Goal: Task Accomplishment & Management: Complete application form

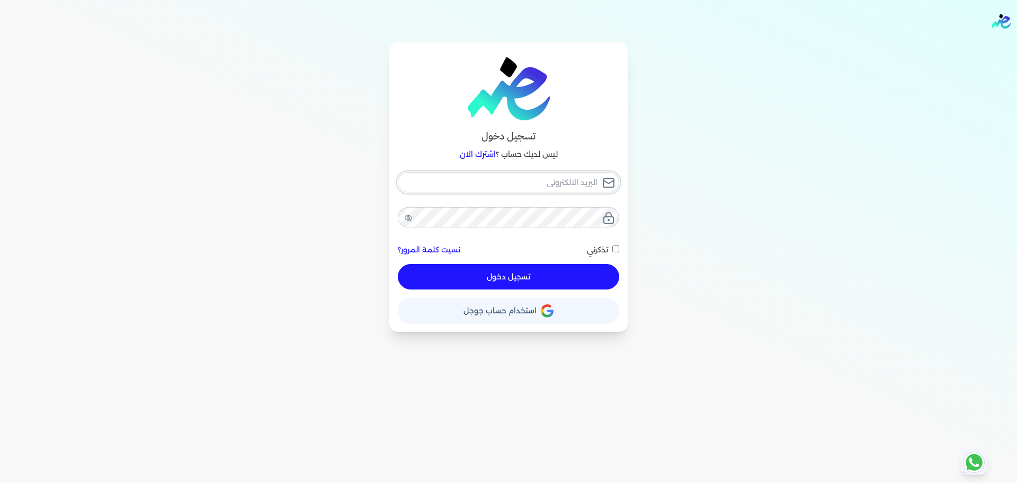
type input "[EMAIL_ADDRESS][DOMAIN_NAME]"
drag, startPoint x: 538, startPoint y: 277, endPoint x: 543, endPoint y: 274, distance: 5.9
click at [538, 277] on button "تسجيل دخول" at bounding box center [509, 276] width 222 height 25
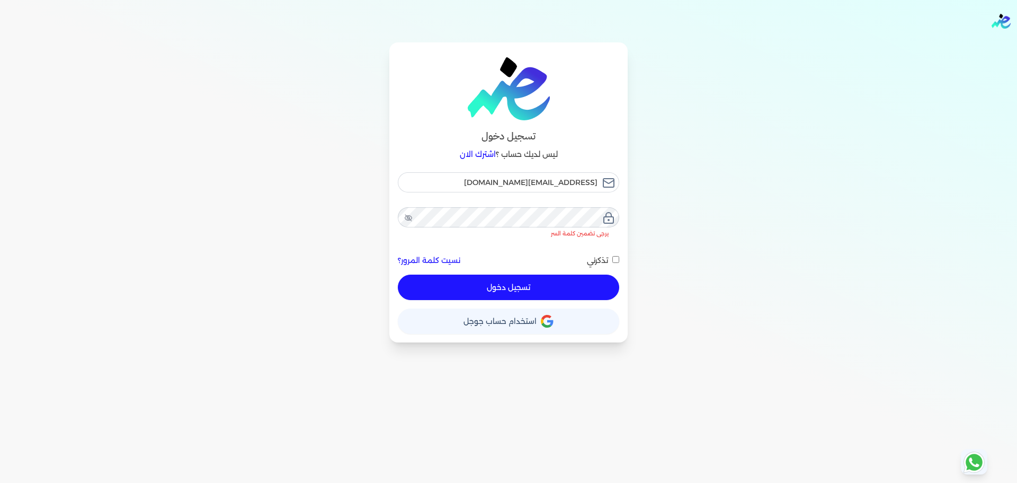
checkbox input "false"
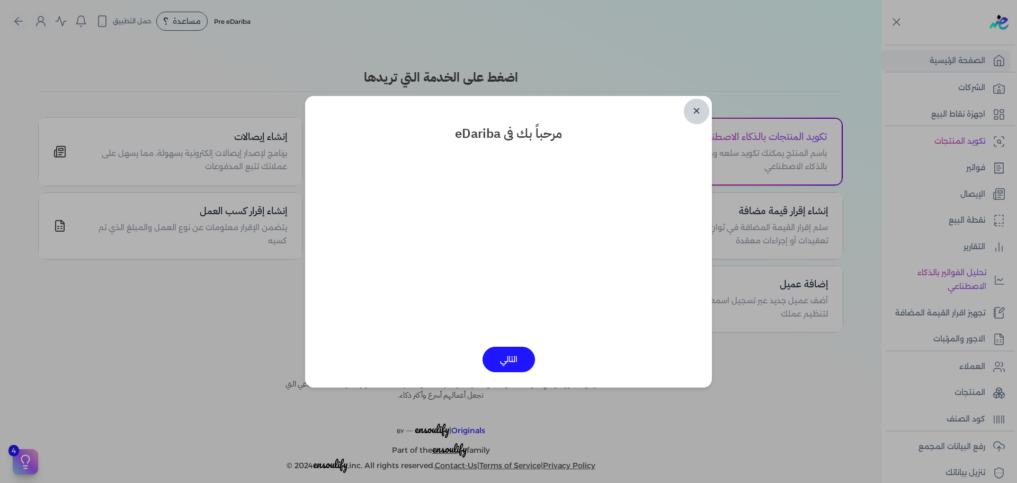
click at [697, 110] on link "✕" at bounding box center [696, 111] width 25 height 25
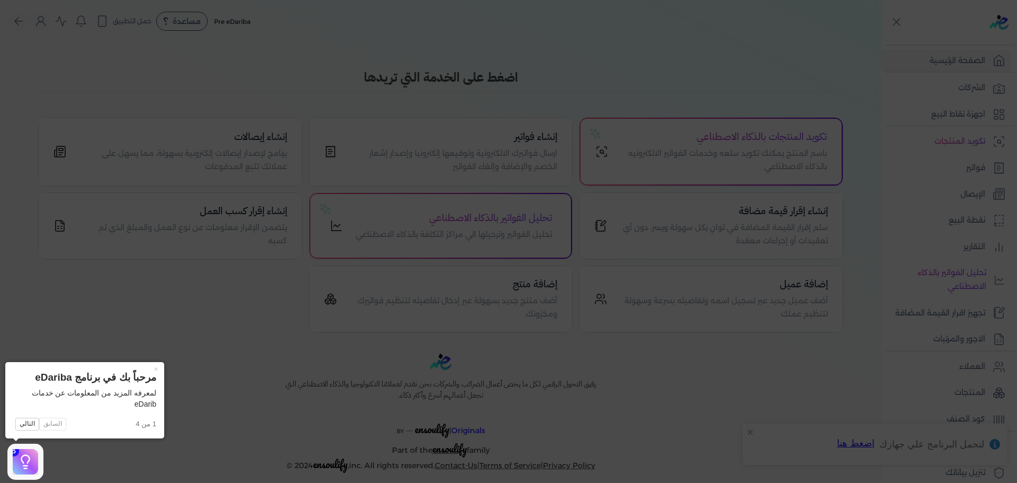
click at [135, 43] on icon at bounding box center [508, 241] width 1017 height 483
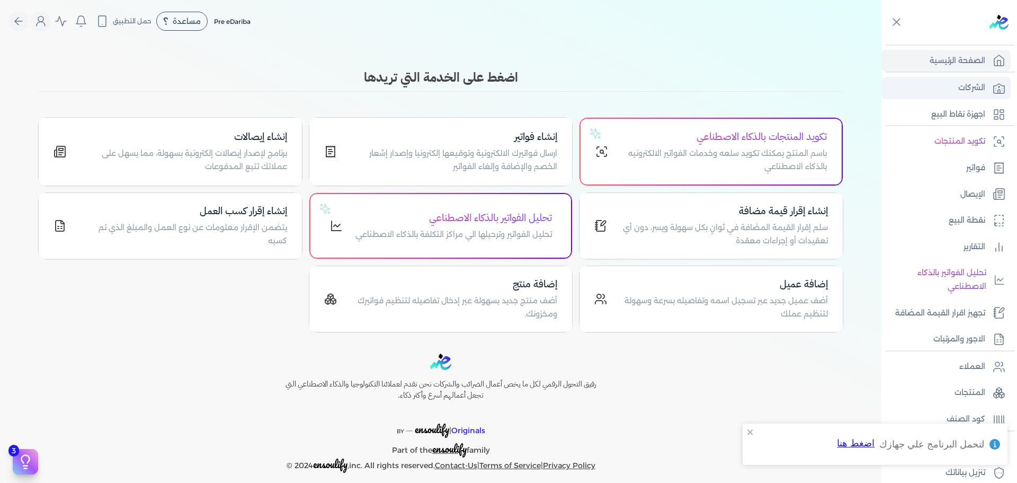
click at [994, 92] on icon at bounding box center [999, 89] width 11 height 10
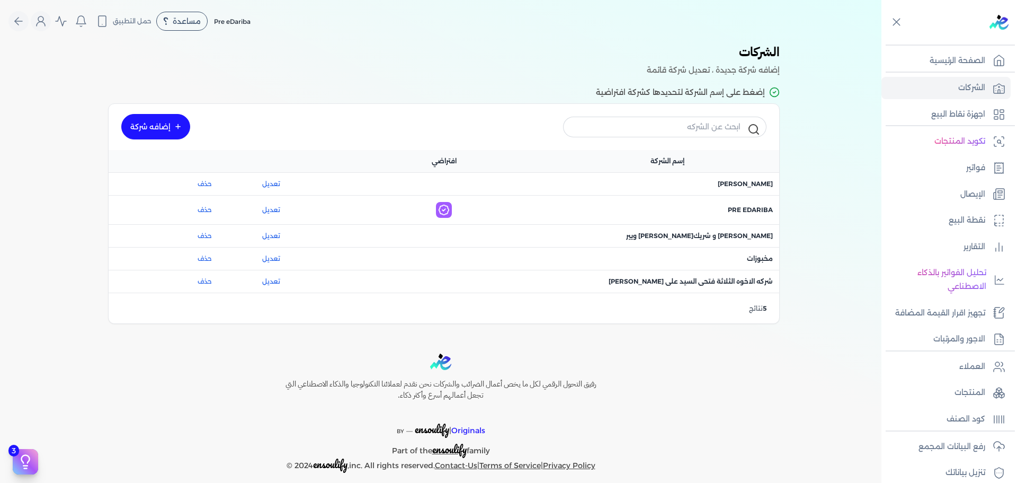
click at [173, 123] on link "إضافه شركة" at bounding box center [155, 126] width 69 height 25
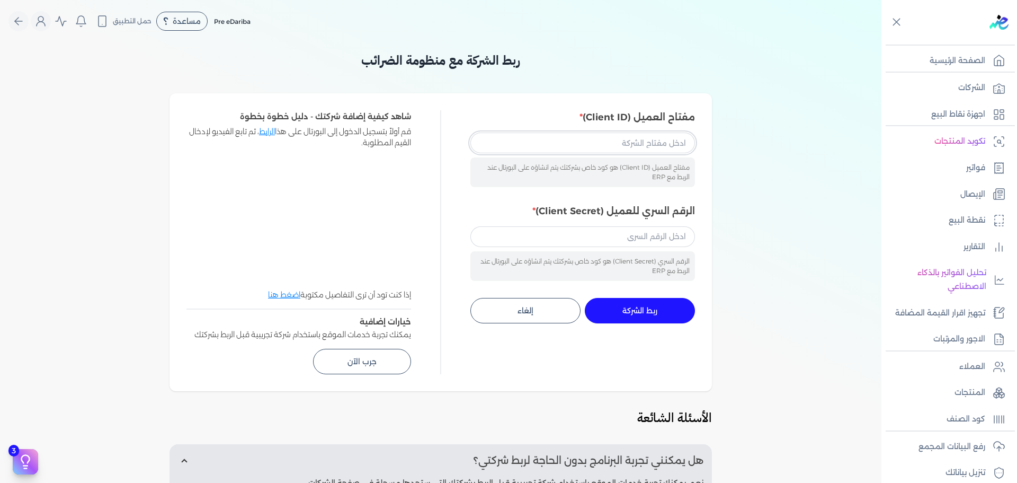
click at [651, 143] on input "مفتاح العميل (Client ID)" at bounding box center [583, 142] width 225 height 20
paste input "233cd3e3-afe9-43a4-aab2-0c78c902bb02"
type input "233cd3e3-afe9-43a4-aab2-0c78c902bb02"
click at [677, 246] on input "الرقم السري للعميل (Client Secret)" at bounding box center [583, 236] width 225 height 20
paste input "126f4c2d-d2cd-449e-8759-4b2ce7cdfa7b"
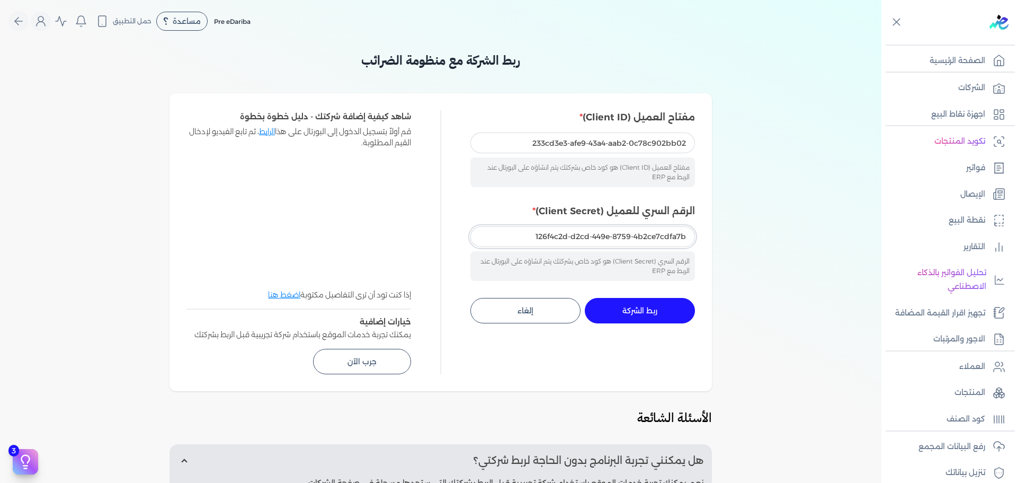
type input "126f4c2d-d2cd-449e-8759-4b2ce7cdfa7b"
click at [661, 314] on button "ربط الشركة جاري التنفيذ" at bounding box center [640, 310] width 110 height 25
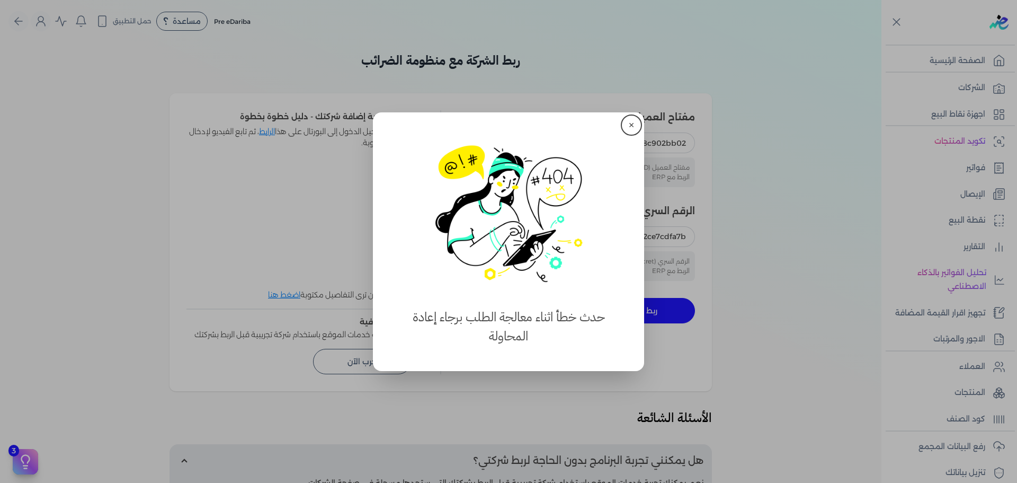
click at [492, 447] on button "close" at bounding box center [508, 241] width 1017 height 483
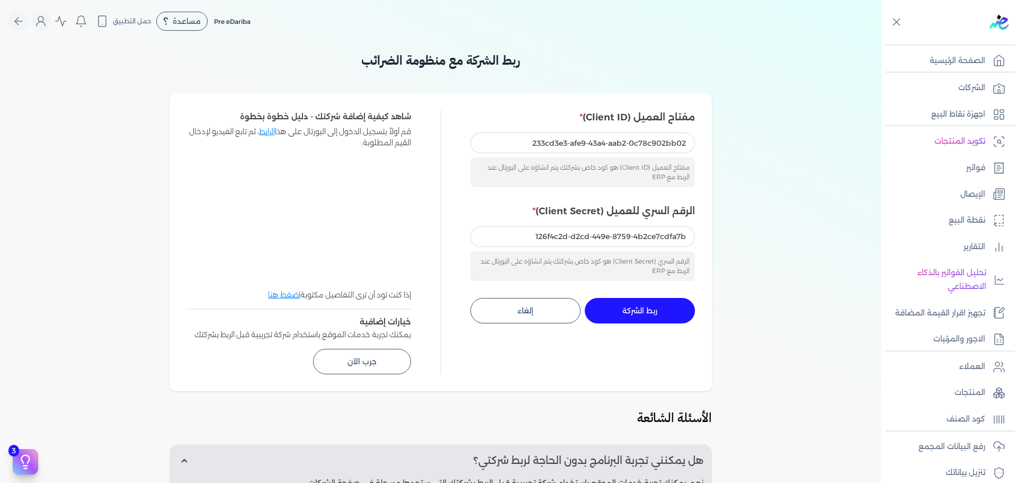
click at [637, 312] on span "ربط الشركة" at bounding box center [640, 310] width 35 height 7
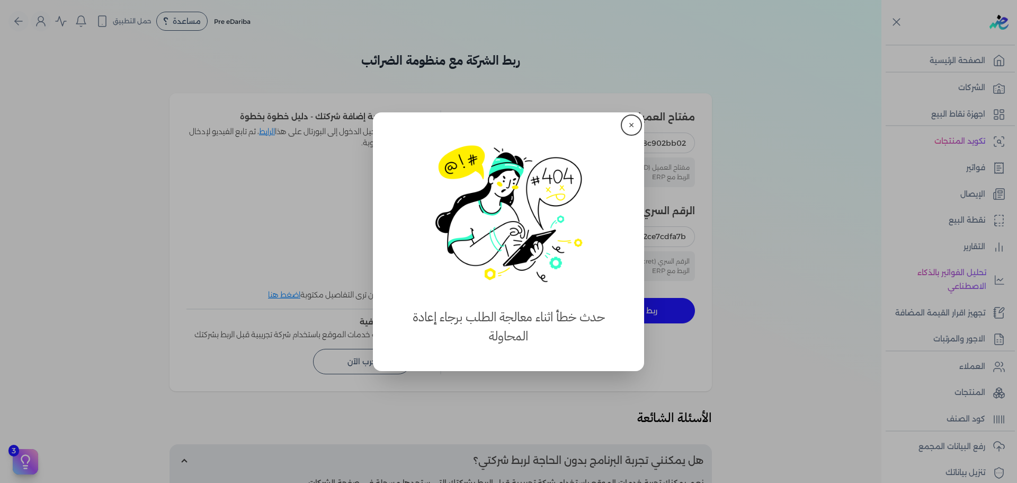
click at [882, 177] on button "close" at bounding box center [508, 241] width 1017 height 483
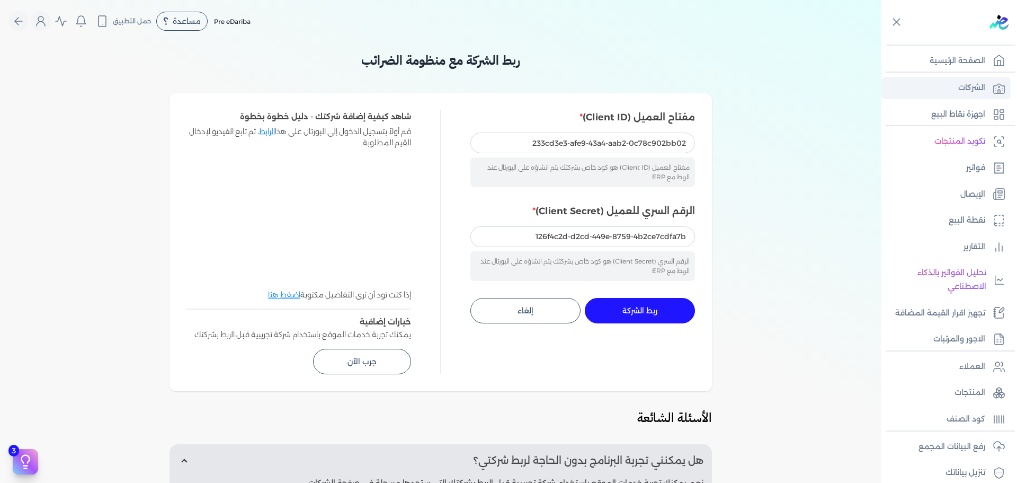
click at [959, 92] on link "الشركات" at bounding box center [946, 88] width 129 height 22
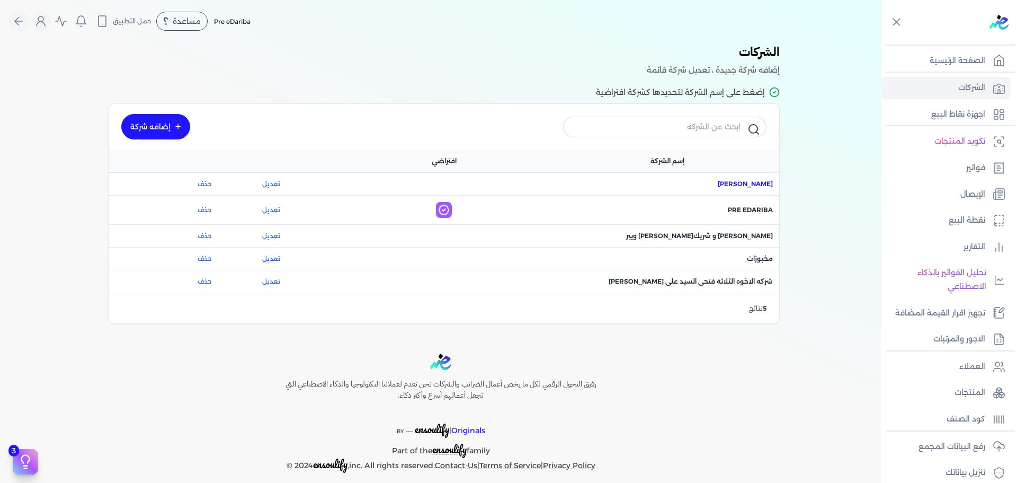
click at [755, 183] on span "اسم الشركة : ماجد محمد عبدالعزيز علي" at bounding box center [745, 184] width 55 height 10
click at [165, 118] on link "إضافه شركة" at bounding box center [155, 126] width 69 height 25
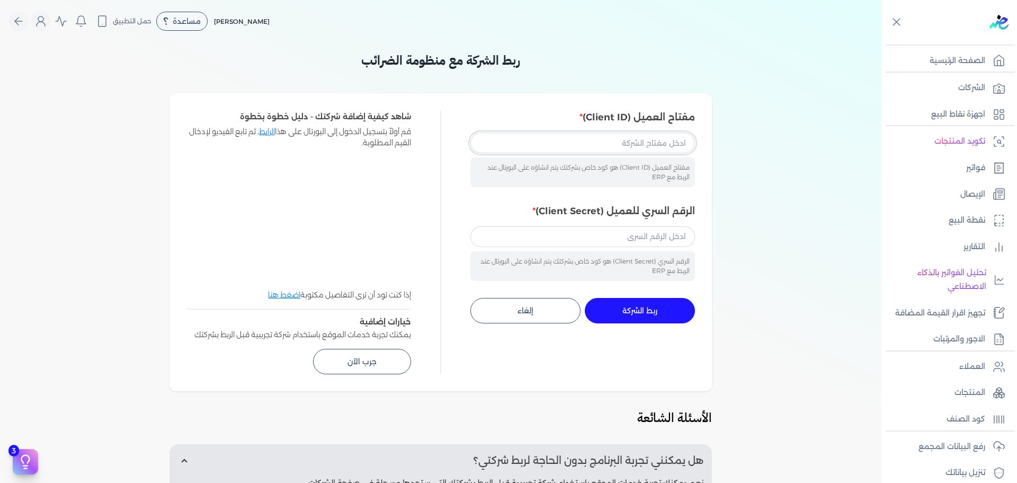
click at [655, 143] on input "مفتاح العميل (Client ID)" at bounding box center [583, 142] width 225 height 20
paste input "233cd3e3-afe9-43a4-aab2-0c78c902bb02"
type input "233cd3e3-afe9-43a4-aab2-0c78c902bb02"
click at [633, 232] on input "الرقم السري للعميل (Client Secret)" at bounding box center [583, 236] width 225 height 20
paste input "126f4c2d-d2cd-449e-8759-4b2ce7cdfa7b"
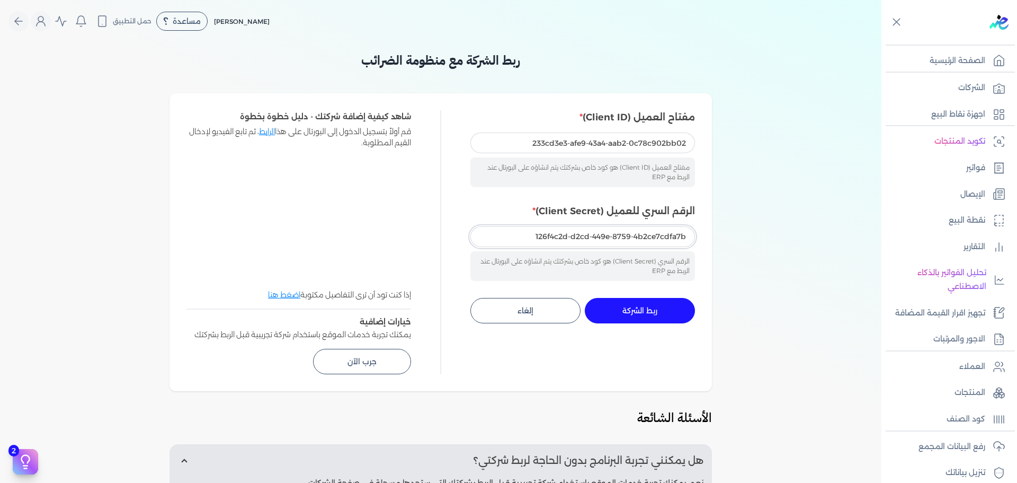
type input "126f4c2d-d2cd-449e-8759-4b2ce7cdfa7b"
click at [536, 145] on input "233cd3e3-afe9-43a4-aab2-0c78c902bb02" at bounding box center [583, 142] width 225 height 20
click at [648, 238] on input "126f4c2d-d2cd-449e-8759-4b2ce7cdfa7b" at bounding box center [583, 236] width 225 height 20
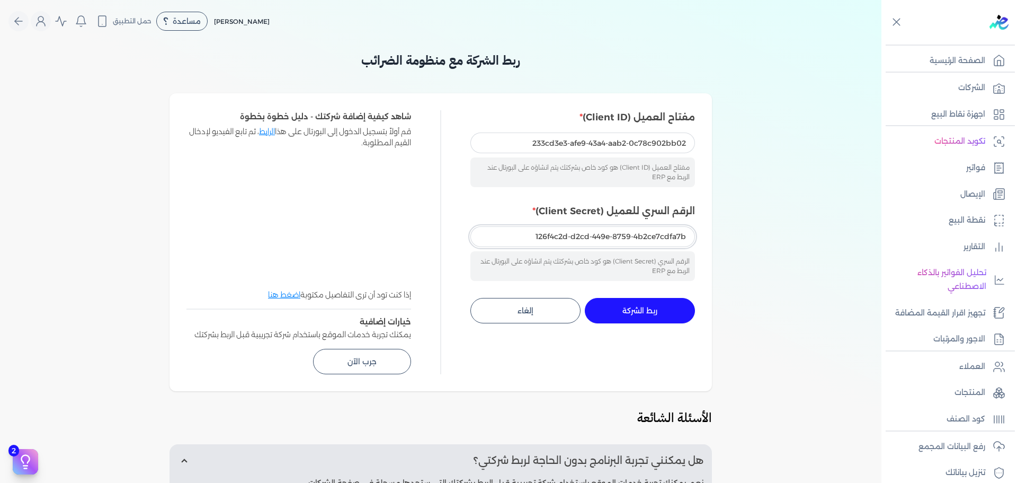
click at [648, 238] on input "126f4c2d-d2cd-449e-8759-4b2ce7cdfa7b" at bounding box center [583, 236] width 225 height 20
click at [658, 316] on button "ربط الشركة جاري التنفيذ" at bounding box center [640, 310] width 110 height 25
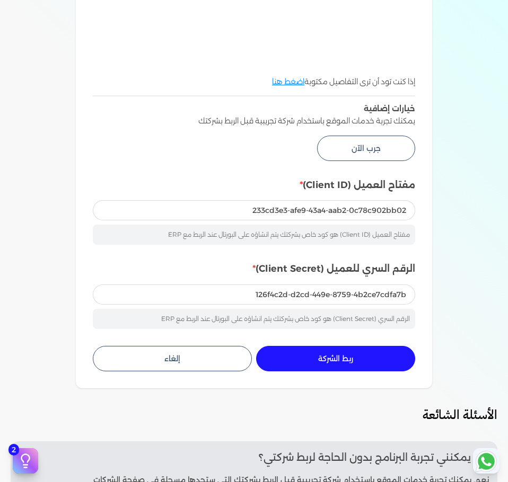
scroll to position [371, 0]
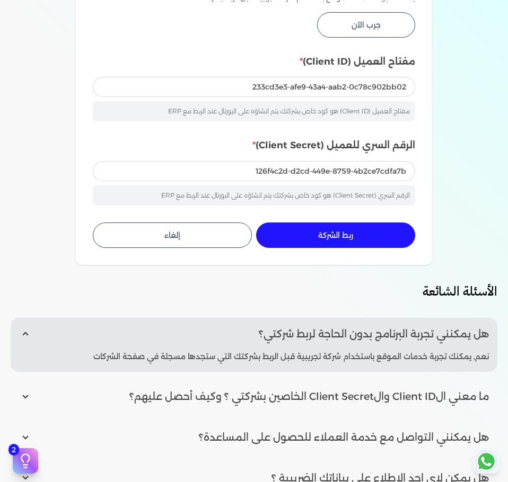
click at [66, 154] on div "ربط الشركة مع منظومة الضرائب مفتاح العميل (Client ID) 233cd3e3-afe9-43a4-aab2-0…" at bounding box center [254, 107] width 508 height 855
click at [139, 135] on div "مفتاح العميل (Client ID) 233cd3e3-afe9-43a4-aab2-0c78c902bb02 مفتاح العميل (Cli…" at bounding box center [254, 131] width 322 height 152
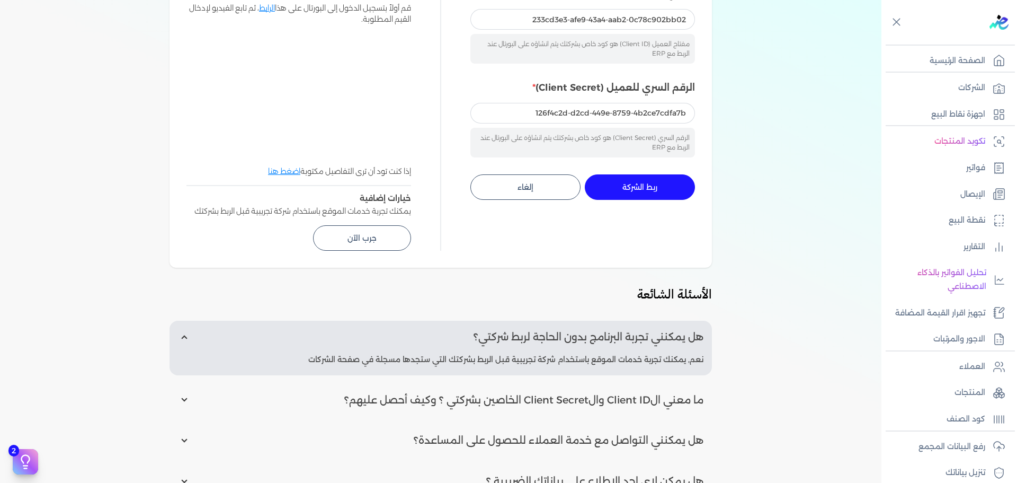
scroll to position [0, 0]
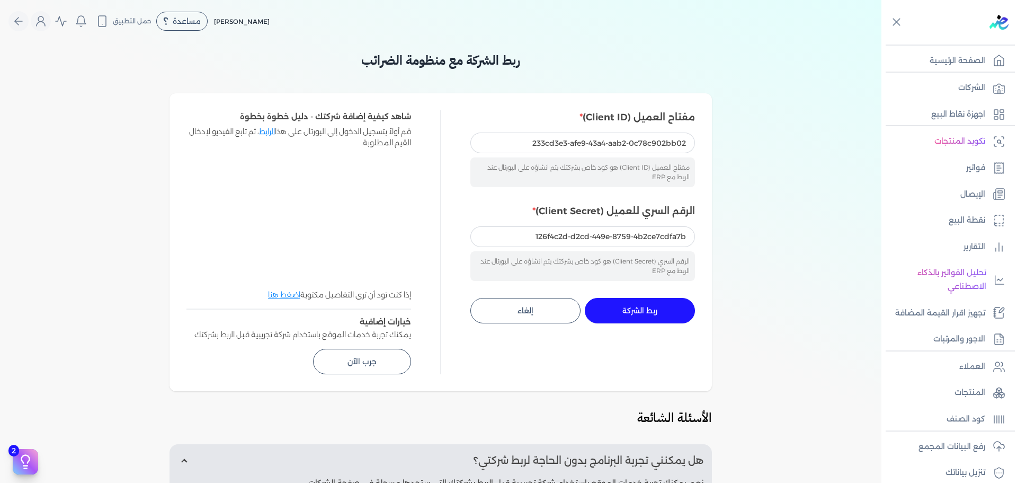
click at [651, 314] on span "ربط الشركة" at bounding box center [640, 310] width 35 height 7
click at [980, 85] on p "الشركات" at bounding box center [972, 88] width 27 height 14
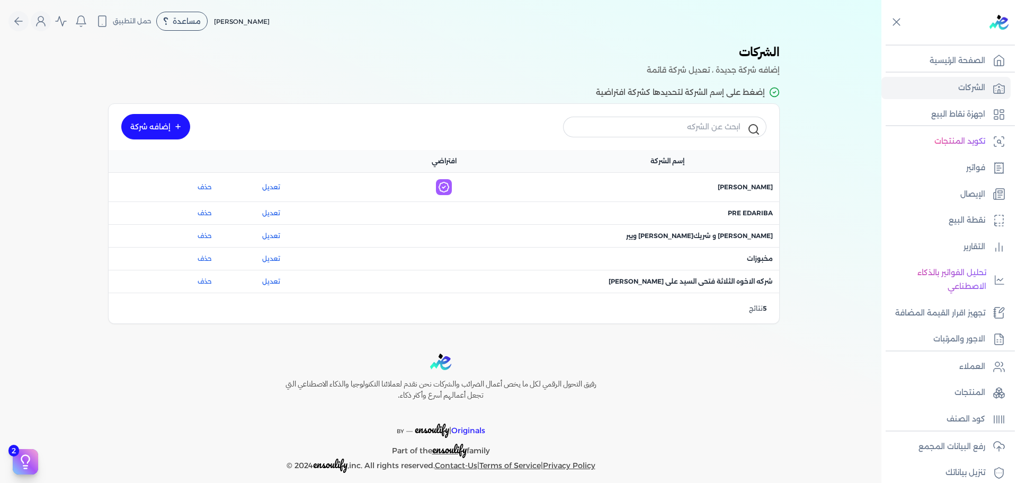
click at [166, 125] on link "إضافه شركة" at bounding box center [155, 126] width 69 height 25
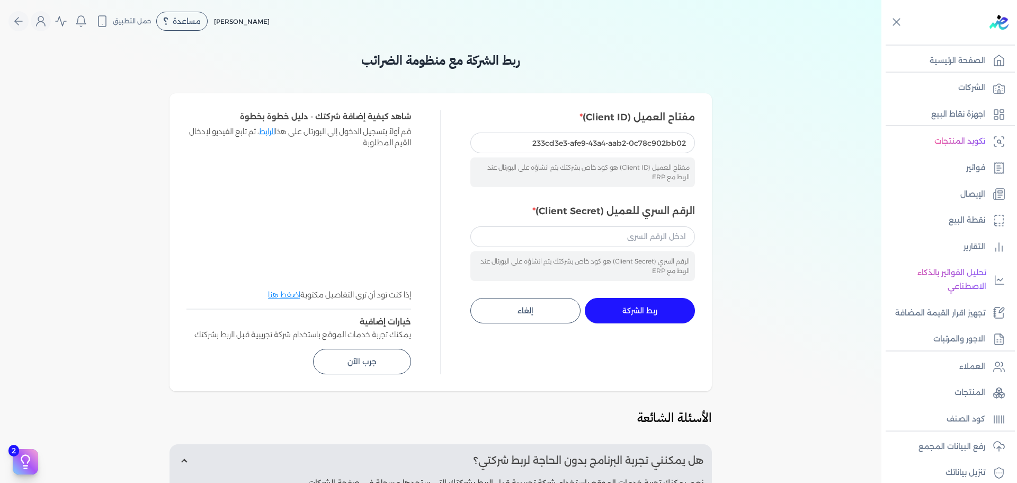
type input "233cd3e3-afe9-43a4-aab2-0c78c902bb02"
click at [614, 252] on div "الرقم السري (Client Secret) هو كود خاص بشركتك يتم انشاؤه على البورتال عند الربط…" at bounding box center [583, 266] width 225 height 30
click at [619, 240] on input "الرقم السري للعميل (Client Secret)" at bounding box center [583, 236] width 225 height 20
paste input "126f4c2d-d2cd-449e-8759-4b2ce7cdfa7b"
type input "126f4c2d-d2cd-449e-8759-4b2ce7cdfa7b"
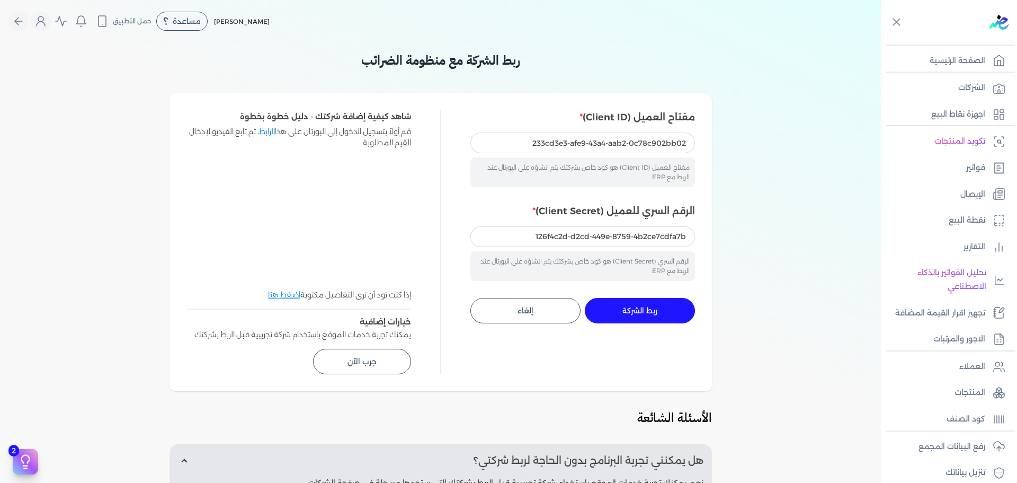
click at [653, 313] on span "ربط الشركة" at bounding box center [640, 310] width 35 height 7
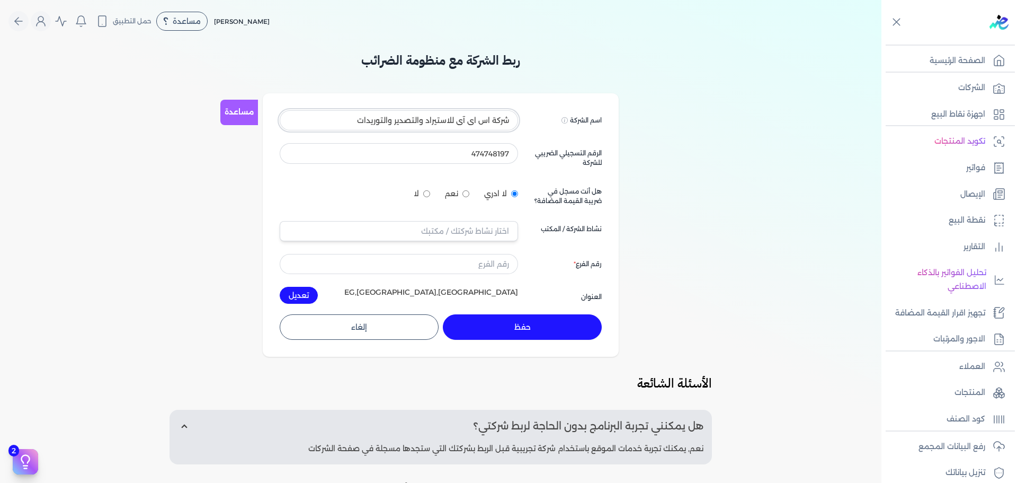
click at [463, 117] on input "شركة اس اى آى للاستيراد والتصدير والتوريدات" at bounding box center [399, 120] width 238 height 20
click at [495, 152] on input "474748197" at bounding box center [399, 153] width 238 height 20
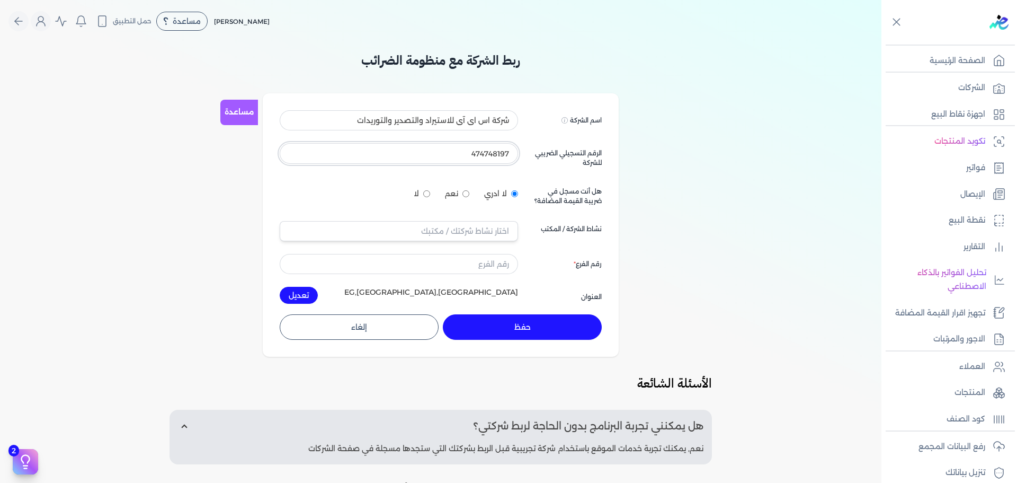
click at [495, 152] on input "474748197" at bounding box center [399, 153] width 238 height 20
click at [489, 232] on input "text" at bounding box center [399, 231] width 238 height 20
type input "زراعة الحبوب والمحاصيل ( فيما عدا الارز ) والبقوليات والحبوب الزيتية 0111"
click at [491, 157] on input "474748197" at bounding box center [399, 153] width 238 height 20
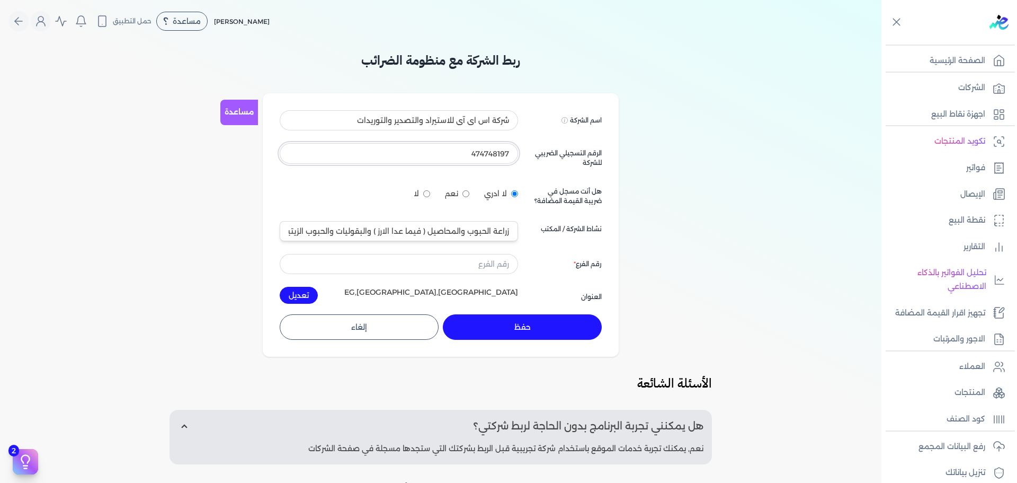
click at [491, 157] on input "474748197" at bounding box center [399, 153] width 238 height 20
click at [709, 245] on div "ربط الشركة مع منظومة الضرائب مساعدة اسم الشركة Displayed on public forums, such…" at bounding box center [441, 339] width 882 height 576
click at [441, 64] on h3 "ربط الشركة مع منظومة الضرائب" at bounding box center [441, 60] width 356 height 19
click at [793, 254] on div "ربط الشركة مع منظومة الضرائب مساعدة اسم الشركة Displayed on public forums, such…" at bounding box center [441, 339] width 882 height 576
